Goal: Task Accomplishment & Management: Manage account settings

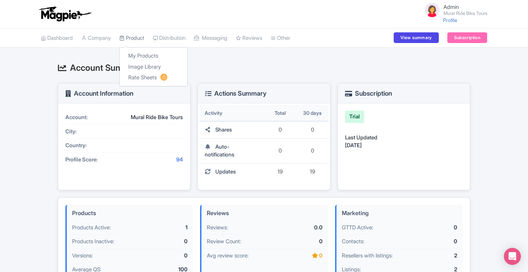
click at [130, 42] on link "Product" at bounding box center [131, 38] width 25 height 20
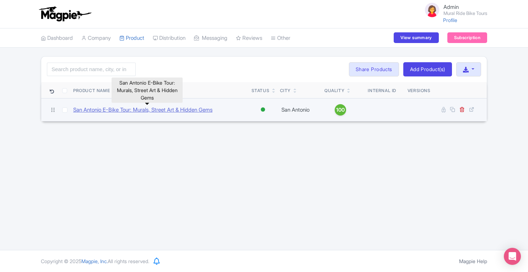
click at [193, 109] on link "San Antonio E-Bike Tour: Murals, Street Art & Hidden Gems" at bounding box center [142, 110] width 139 height 8
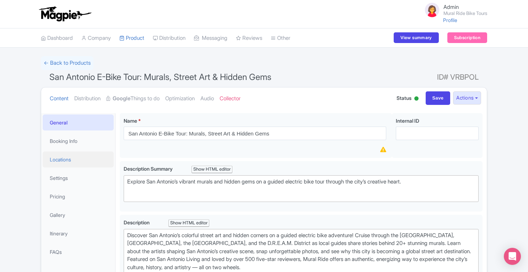
click at [68, 164] on link "Locations" at bounding box center [78, 159] width 71 height 16
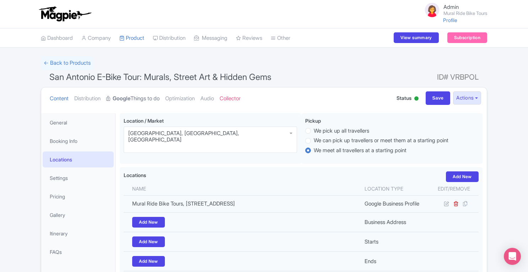
click at [129, 95] on strong "Google" at bounding box center [122, 99] width 18 height 8
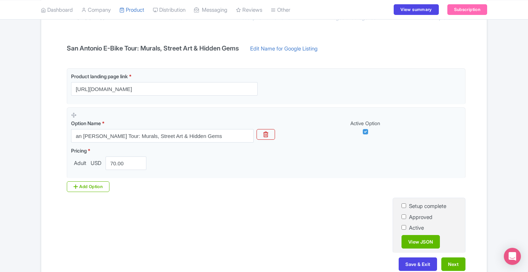
scroll to position [125, 0]
click at [461, 264] on button "Next" at bounding box center [453, 265] width 24 height 14
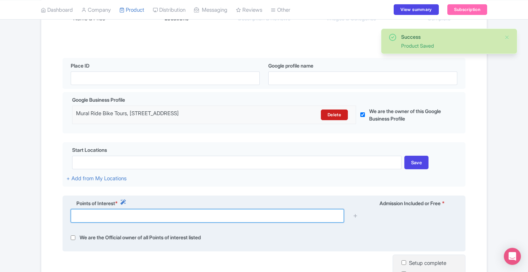
click at [164, 218] on input "text" at bounding box center [207, 216] width 273 height 14
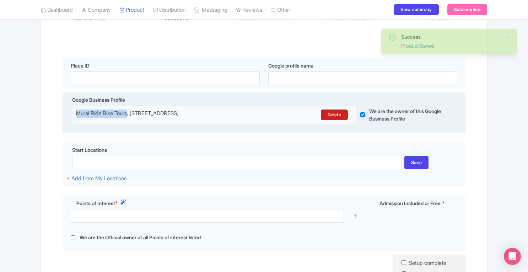
drag, startPoint x: 77, startPoint y: 113, endPoint x: 130, endPoint y: 115, distance: 53.3
click at [130, 115] on div "Mural Ride Bike Tours, 503 Chestnut St, San Antonio, TX 78202, USA" at bounding box center [179, 114] width 207 height 11
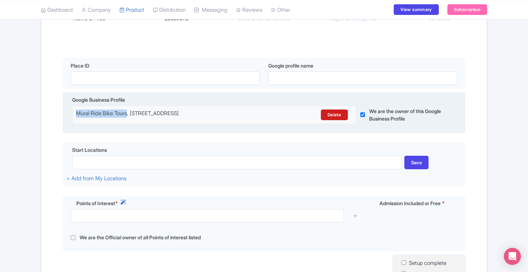
copy div "Mural Ride Bike Tours"
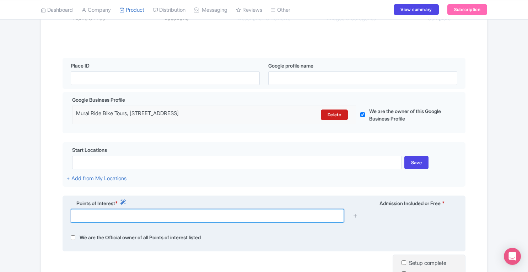
click at [158, 218] on input "text" at bounding box center [207, 216] width 273 height 14
paste input "Mural Ride Bike Tours"
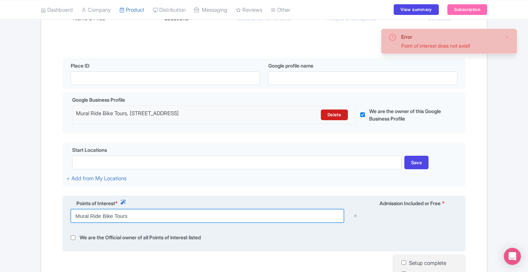
drag, startPoint x: 90, startPoint y: 217, endPoint x: 138, endPoint y: 218, distance: 48.3
click at [138, 218] on input "Mural Ride Bike Tours" at bounding box center [207, 216] width 273 height 14
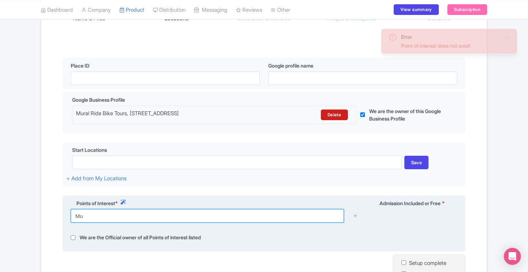
type input "M"
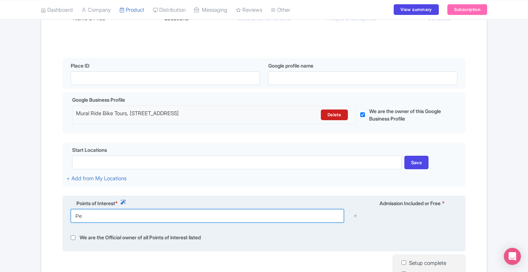
type input "P"
type input "d"
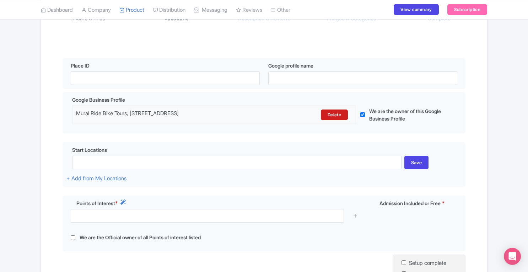
click at [519, 110] on div "Error Point of interest does not exist! ← Back to Products San Antonio E-Bike T…" at bounding box center [264, 140] width 528 height 419
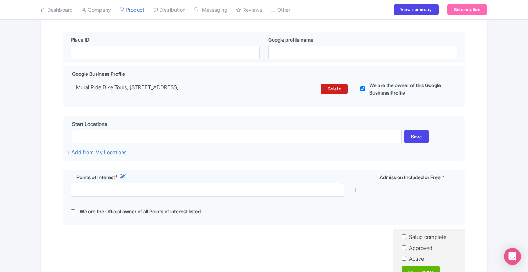
scroll to position [152, 0]
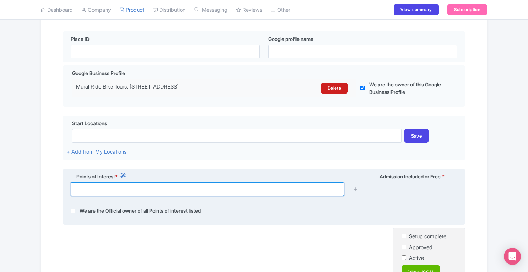
click at [269, 194] on input "text" at bounding box center [207, 189] width 273 height 14
click at [207, 191] on input "text" at bounding box center [207, 189] width 273 height 14
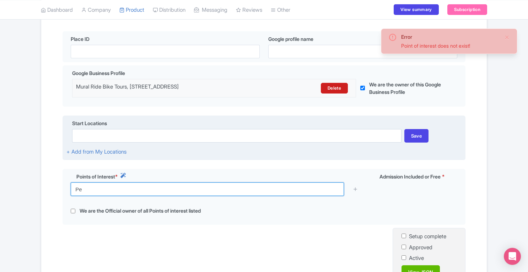
type input "P"
type input "D"
type input "P"
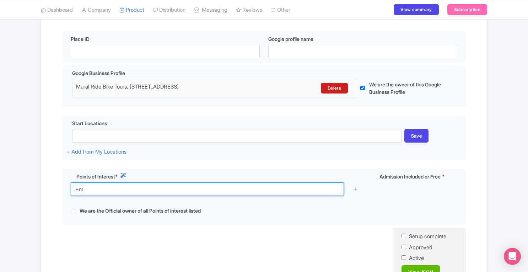
type input "E"
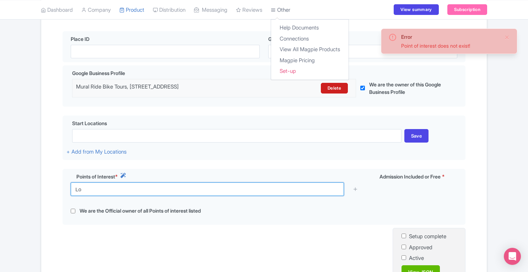
type input "Lo"
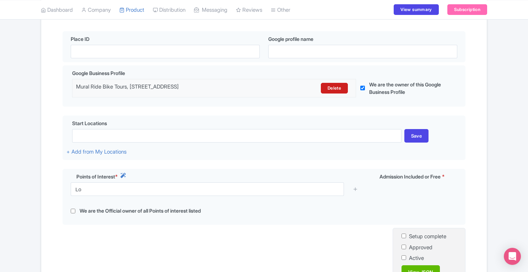
click at [518, 111] on div "Error Point of interest does not exist! ← Back to Products San Antonio E-Bike T…" at bounding box center [264, 113] width 528 height 419
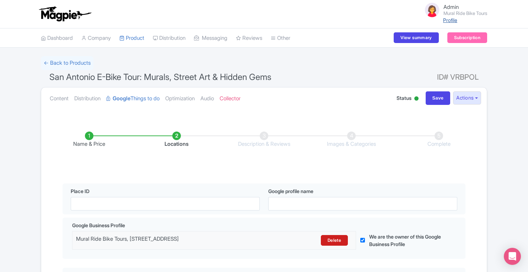
click at [445, 20] on link "Profile" at bounding box center [450, 20] width 14 height 6
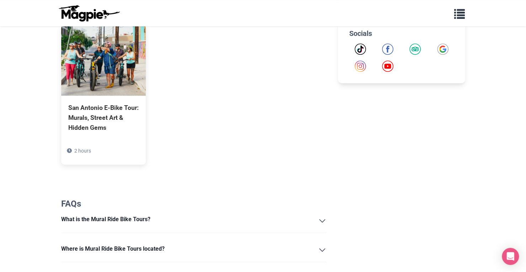
scroll to position [318, 0]
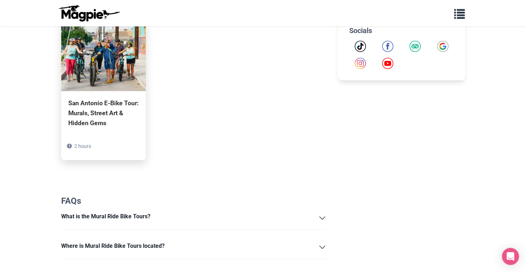
click at [97, 58] on img at bounding box center [103, 55] width 85 height 71
